Goal: Transaction & Acquisition: Purchase product/service

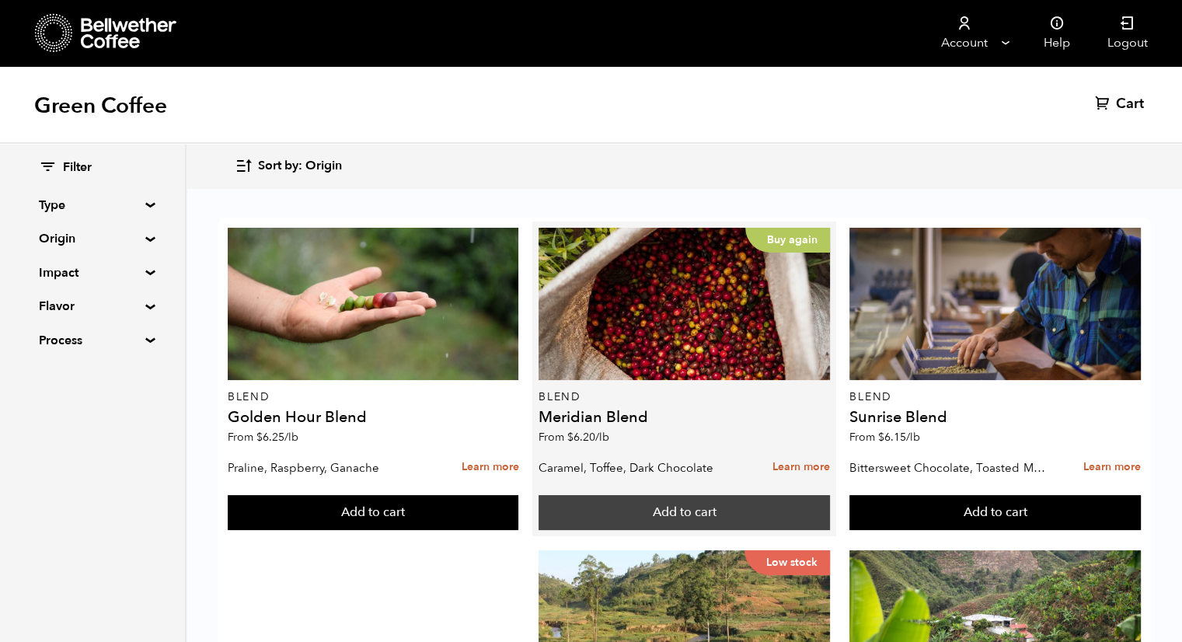
click at [684, 514] on button "Add to cart" at bounding box center [683, 513] width 291 height 36
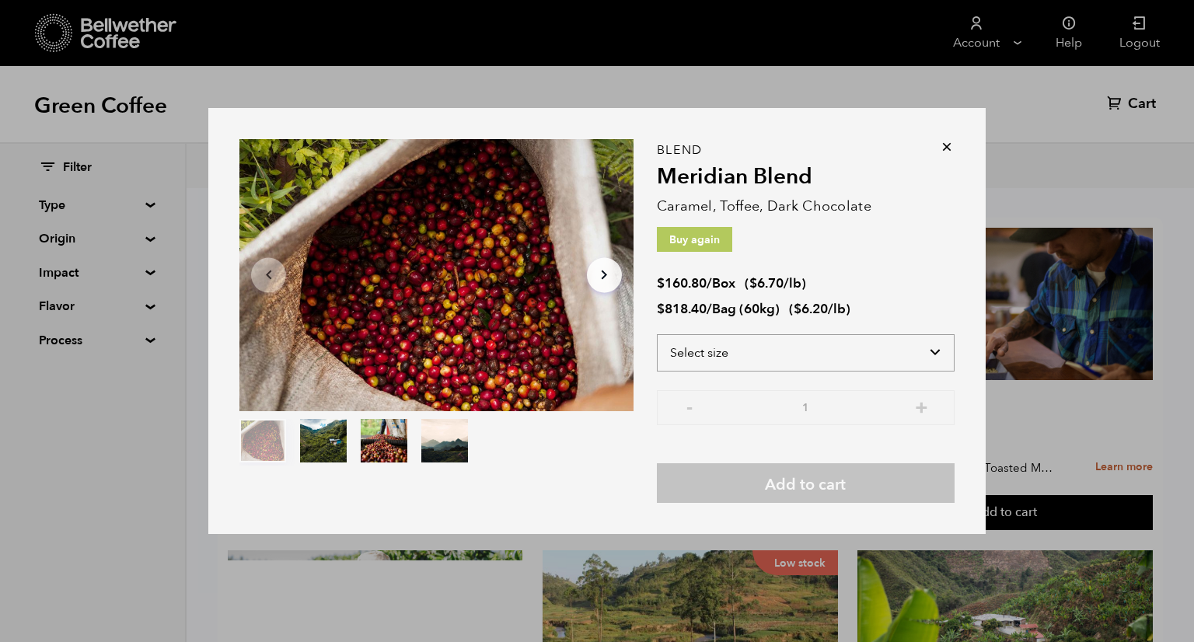
click at [862, 350] on select "Select size Bag (60kg) (132 lbs) Box (24 lbs)" at bounding box center [806, 352] width 298 height 37
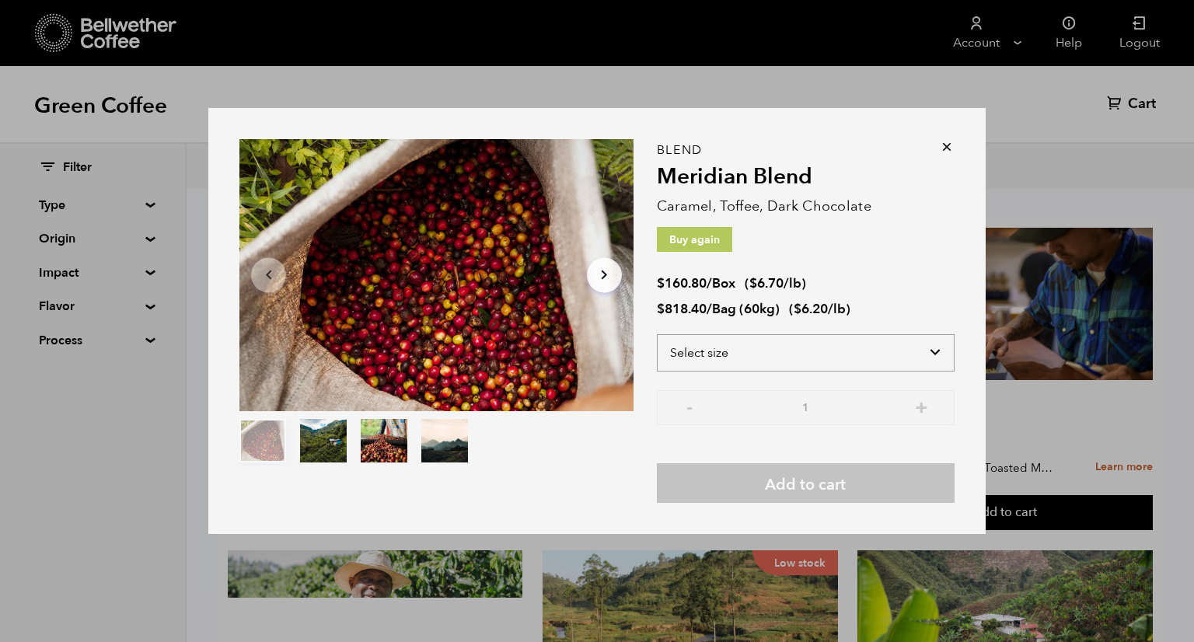
select select "bag-3"
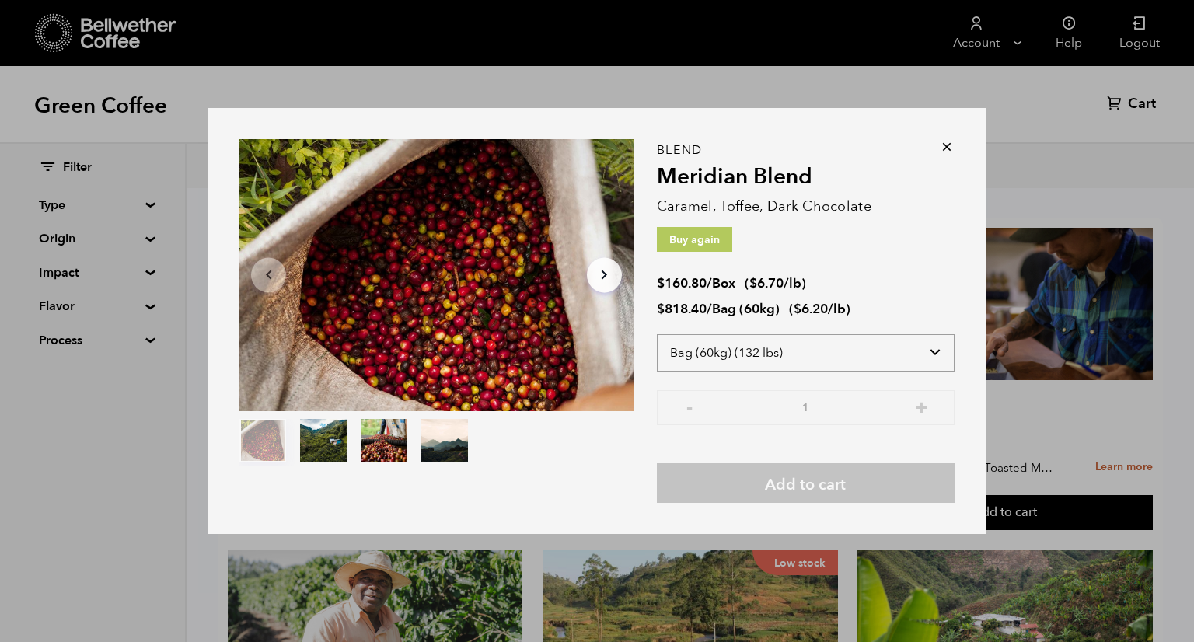
click at [657, 334] on select "Select size Bag (60kg) (132 lbs) Box (24 lbs)" at bounding box center [806, 352] width 298 height 37
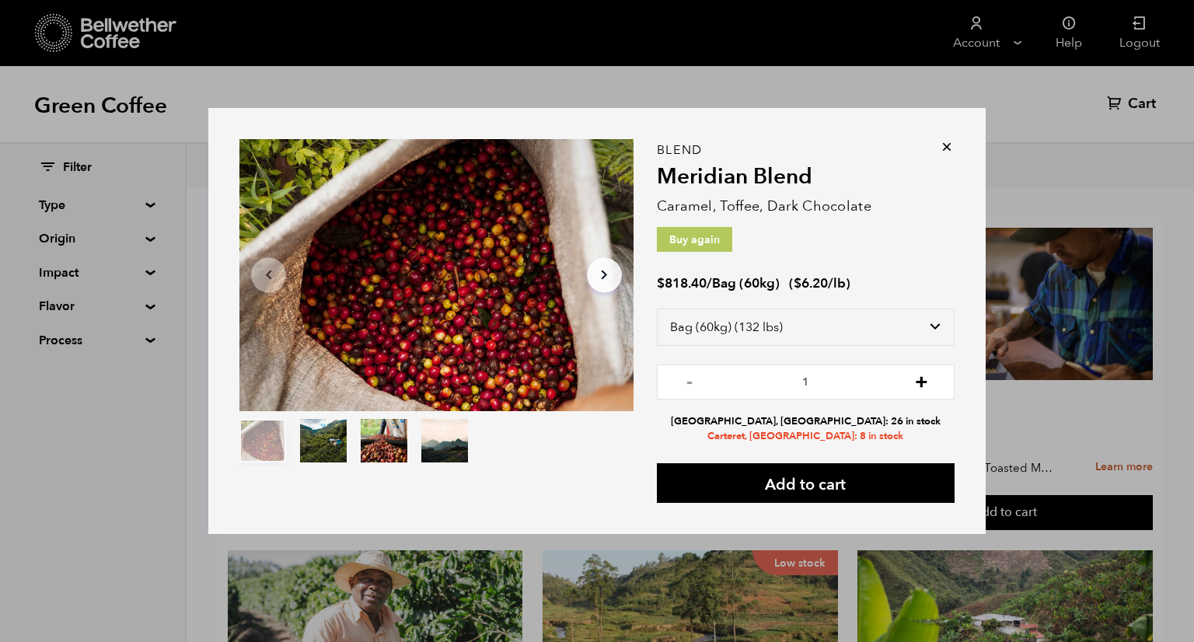
click at [918, 381] on button "+" at bounding box center [920, 380] width 19 height 16
type input "2"
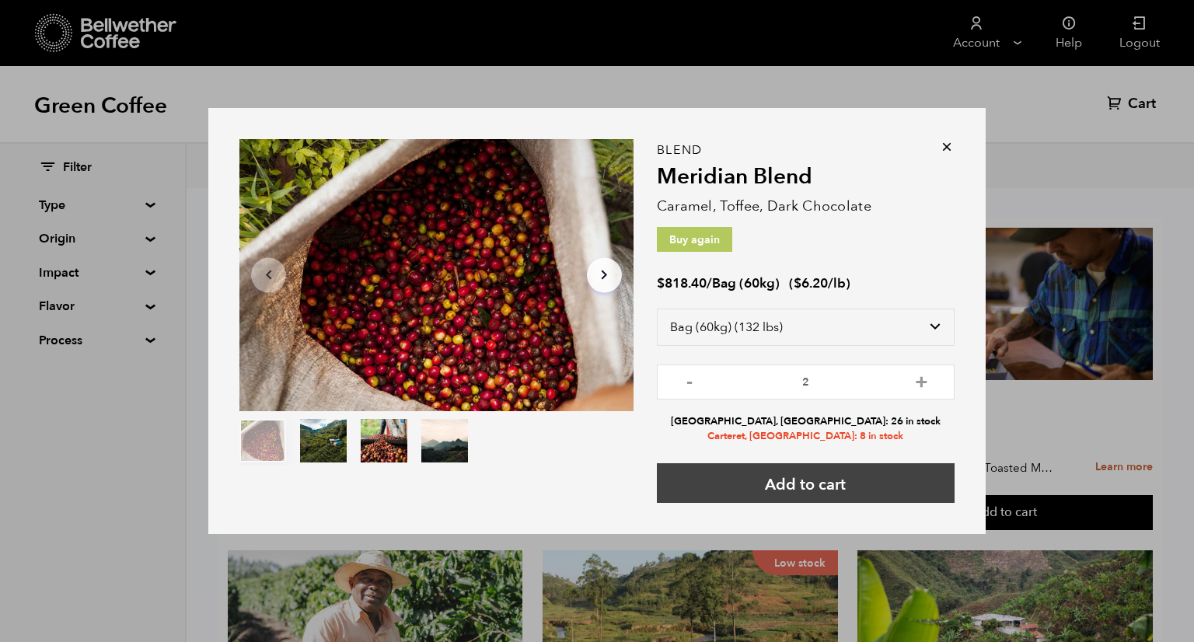
click at [801, 485] on button "Add to cart" at bounding box center [806, 483] width 298 height 40
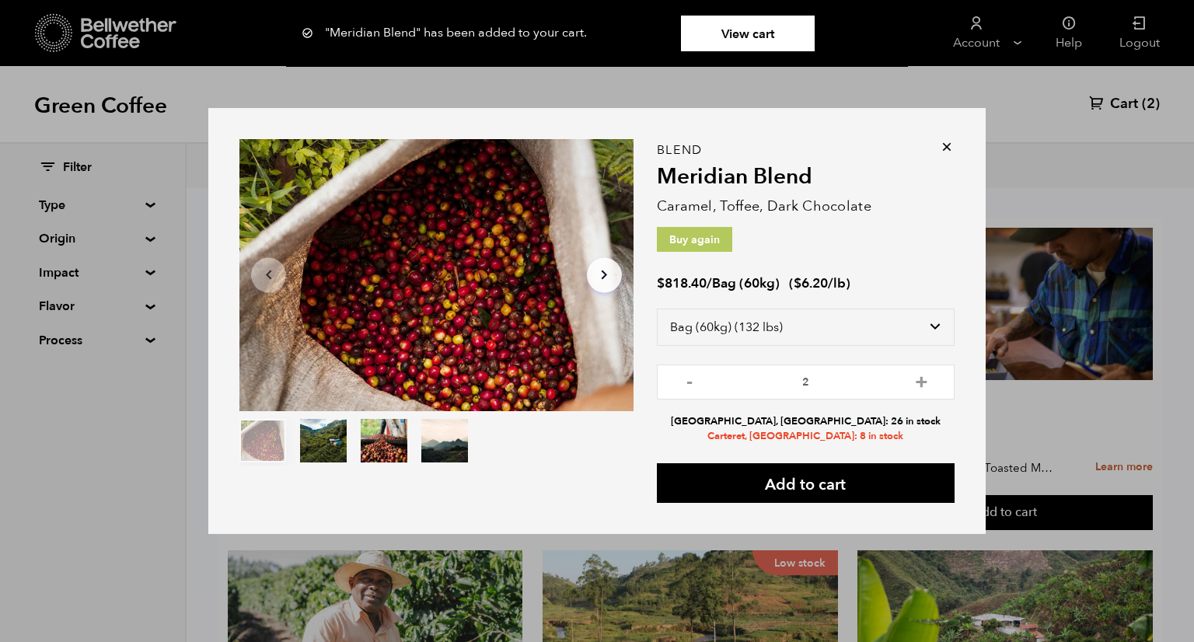
click at [755, 30] on link "View cart" at bounding box center [748, 34] width 134 height 36
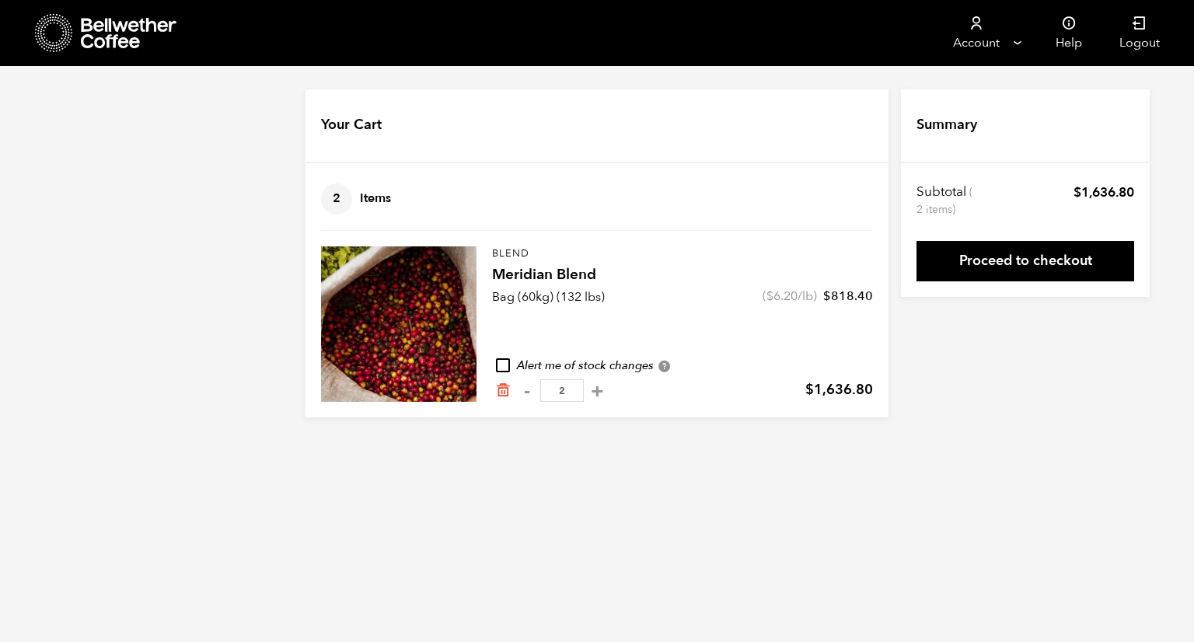
click at [504, 361] on input "checkbox" at bounding box center [503, 365] width 14 height 14
checkbox input "true"
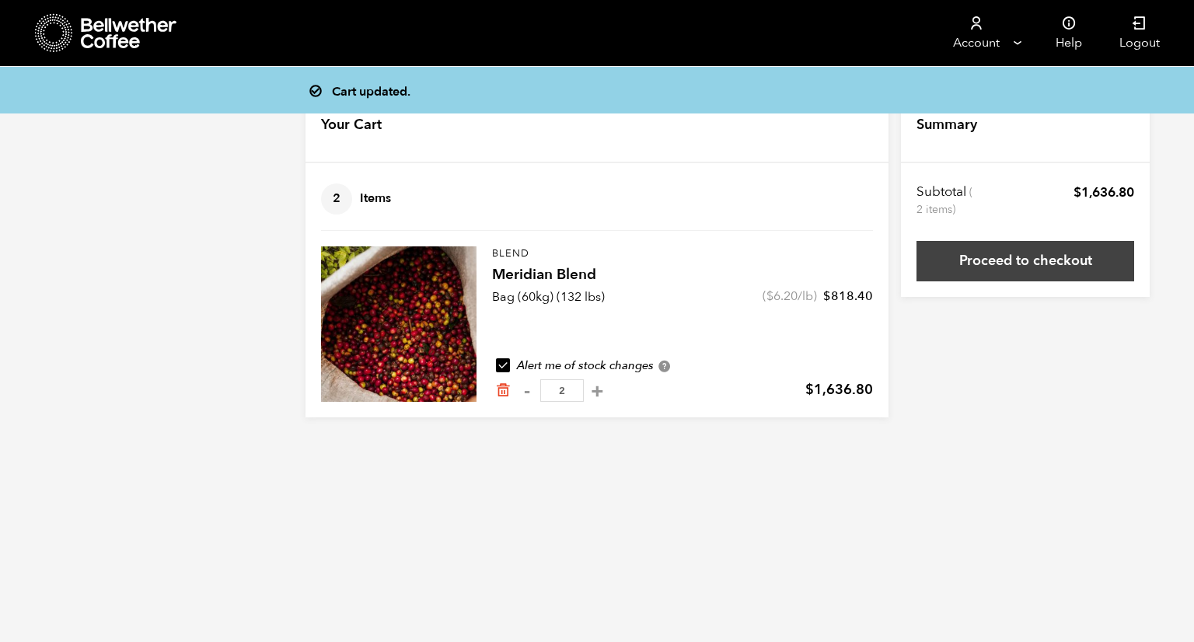
click at [994, 262] on link "Proceed to checkout" at bounding box center [1025, 261] width 218 height 40
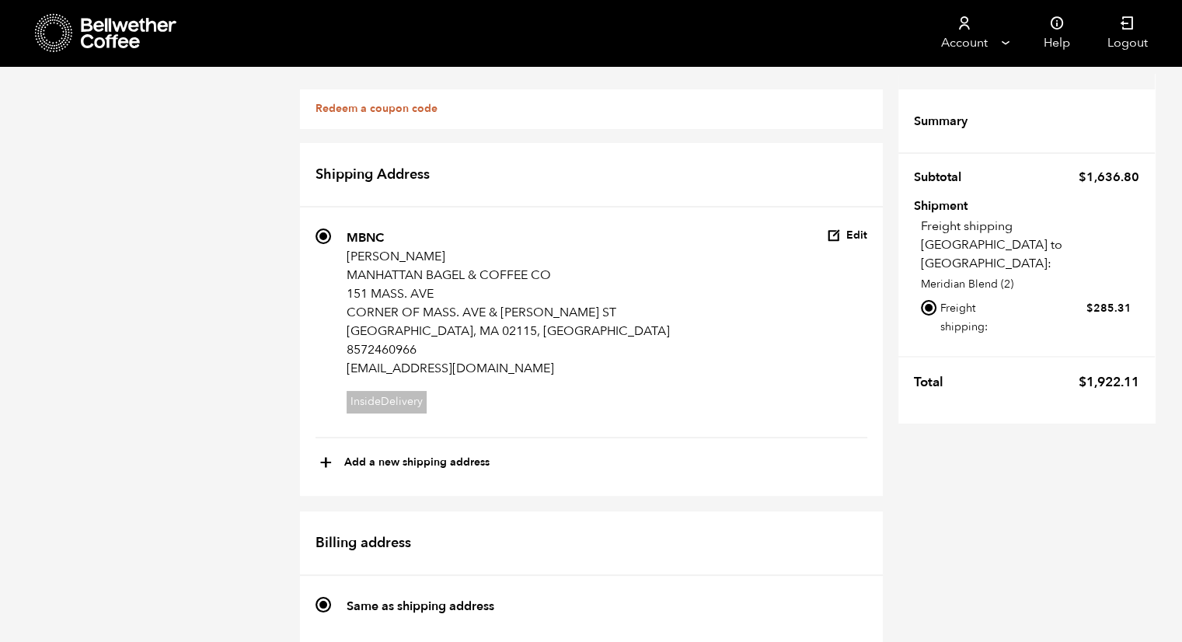
scroll to position [155, 0]
